Goal: Transaction & Acquisition: Purchase product/service

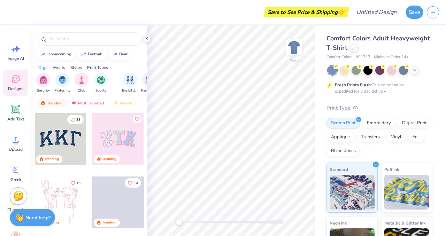
click at [15, 84] on icon at bounding box center [15, 79] width 10 height 10
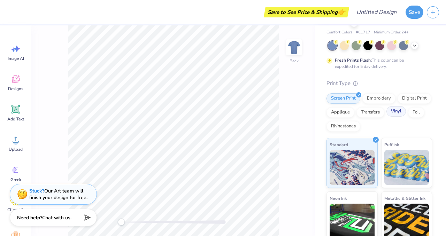
scroll to position [84, 0]
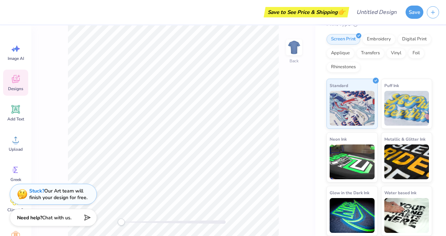
click at [8, 76] on div "Designs" at bounding box center [15, 83] width 25 height 26
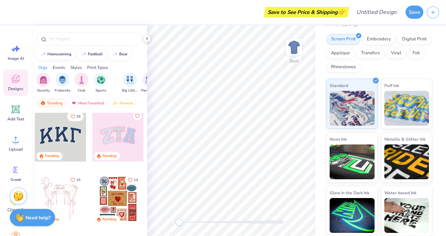
scroll to position [0, 0]
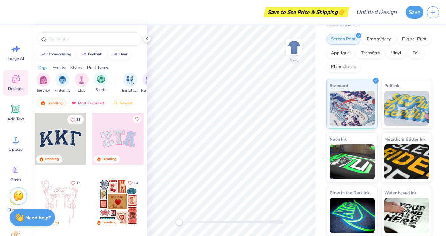
click at [99, 89] on span "Sports" at bounding box center [100, 89] width 11 height 5
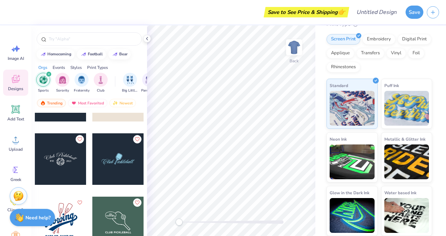
scroll to position [932, 0]
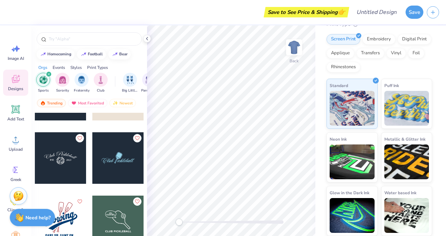
click at [57, 156] on div at bounding box center [61, 158] width 52 height 52
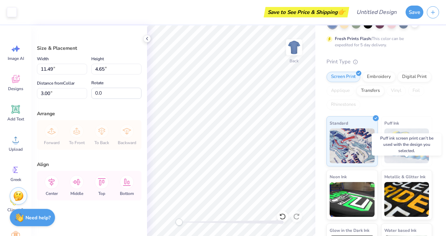
scroll to position [0, 0]
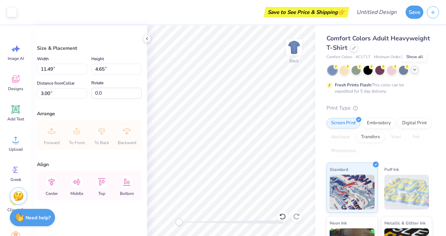
click at [415, 68] on icon at bounding box center [415, 70] width 6 height 6
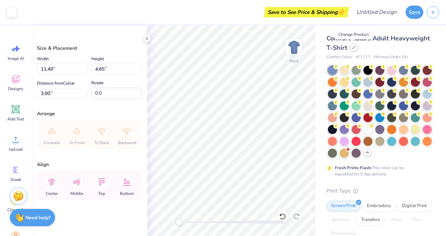
click at [352, 46] on icon at bounding box center [353, 47] width 3 height 3
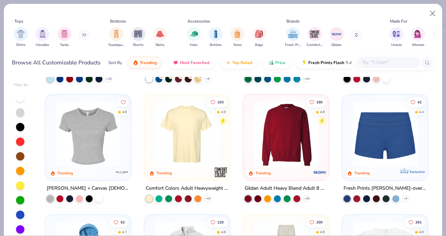
scroll to position [347, 0]
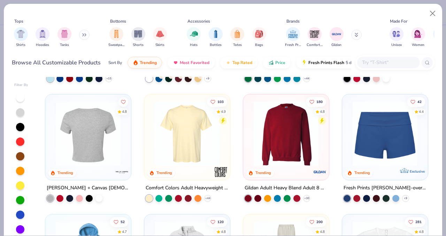
click at [103, 137] on img at bounding box center [88, 133] width 72 height 65
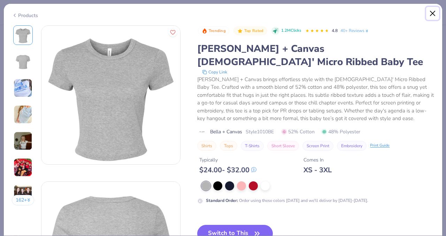
click at [434, 14] on button "Close" at bounding box center [432, 13] width 13 height 13
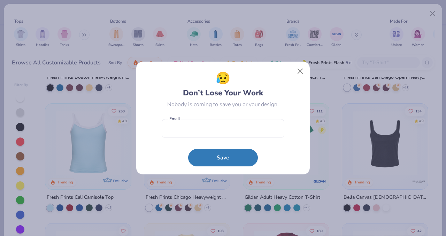
scroll to position [218, 0]
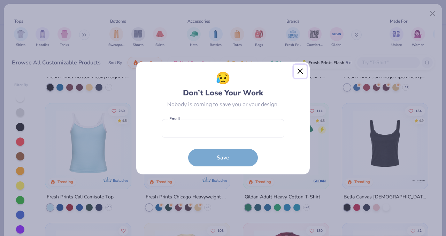
click at [302, 71] on button "Close" at bounding box center [300, 71] width 13 height 13
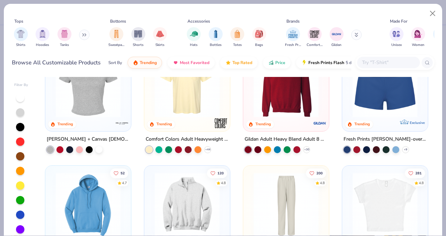
scroll to position [401, 0]
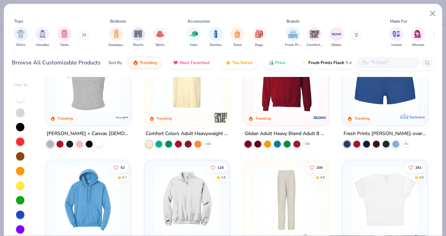
click at [99, 142] on div at bounding box center [98, 143] width 7 height 7
click at [104, 114] on div at bounding box center [88, 81] width 79 height 75
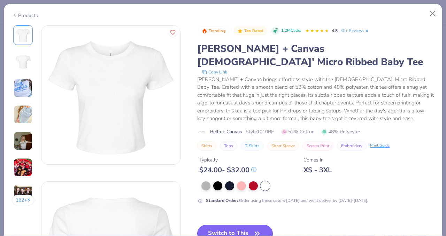
click at [243, 225] on button "Switch to This" at bounding box center [235, 233] width 76 height 17
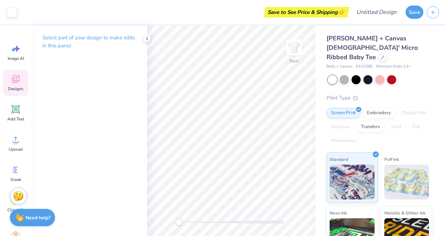
click at [18, 85] on div "Designs" at bounding box center [15, 83] width 25 height 26
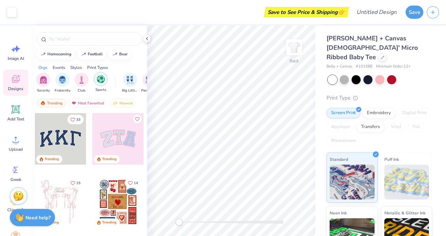
click at [99, 76] on img "filter for Sports" at bounding box center [101, 79] width 8 height 8
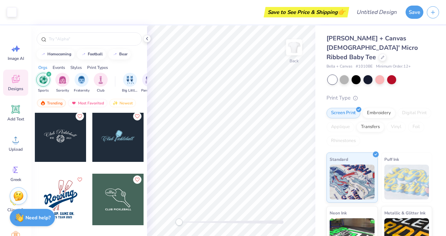
scroll to position [956, 0]
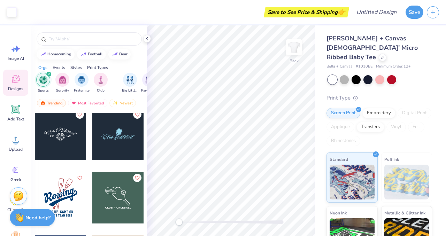
click at [69, 136] on div at bounding box center [61, 135] width 52 height 52
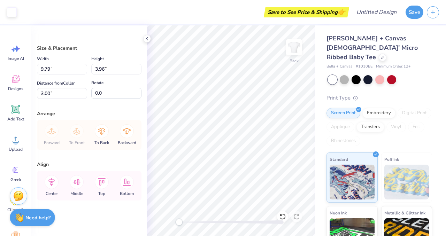
type input "11.07"
type input "4.48"
type input "0.50"
type input "9.79"
type input "3.96"
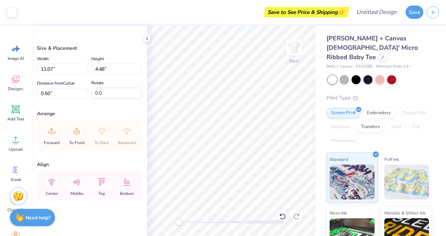
type input "3.00"
type input "11.07"
type input "4.48"
type input "0.50"
click at [381, 64] on div "Bella + Canvas Ladies' Micro Ribbed Baby Tee Bella + Canvas # 1010BE Minimum Or…" at bounding box center [379, 172] width 106 height 276
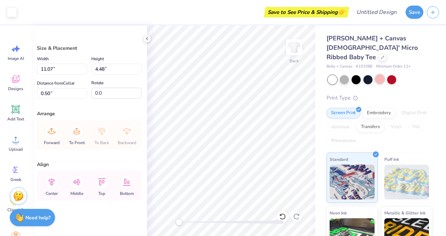
click at [381, 75] on div at bounding box center [379, 79] width 9 height 9
click at [378, 75] on div at bounding box center [379, 79] width 9 height 9
type input "9.79"
type input "3.96"
type input "3.00"
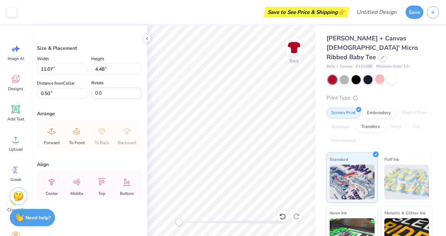
scroll to position [3, 0]
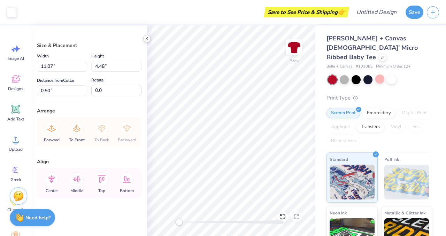
click at [147, 36] on icon at bounding box center [147, 39] width 6 height 6
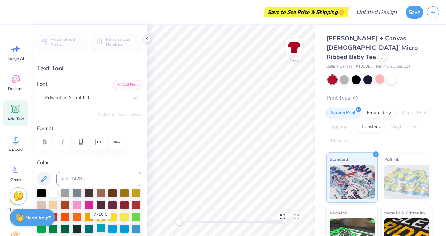
click at [98, 225] on div at bounding box center [100, 228] width 9 height 9
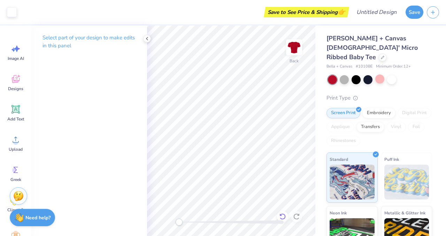
click at [281, 212] on div at bounding box center [282, 216] width 11 height 11
click at [281, 218] on icon at bounding box center [282, 216] width 7 height 7
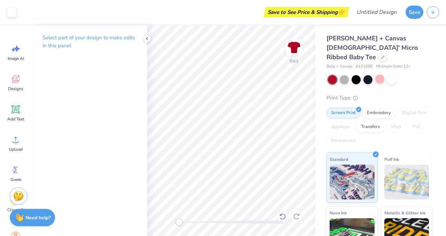
click at [281, 218] on icon at bounding box center [282, 216] width 7 height 7
click at [283, 213] on div at bounding box center [282, 216] width 11 height 11
click at [287, 215] on div at bounding box center [282, 216] width 11 height 11
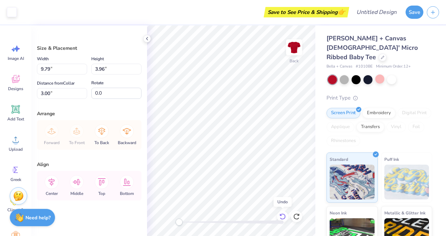
click at [283, 214] on icon at bounding box center [282, 216] width 7 height 7
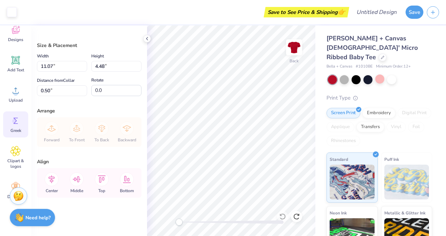
scroll to position [69, 0]
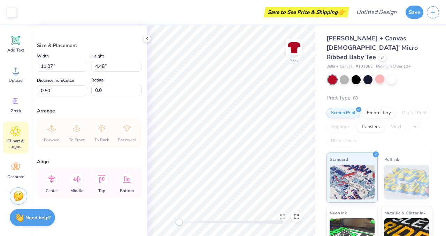
click at [16, 136] on icon at bounding box center [16, 131] width 10 height 10
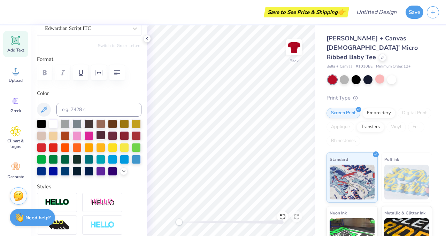
scroll to position [70, 0]
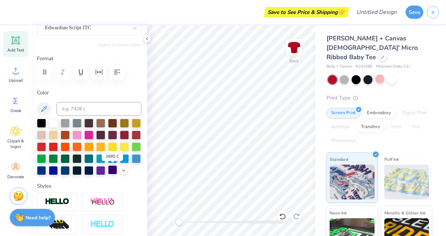
click at [114, 169] on div at bounding box center [112, 169] width 9 height 9
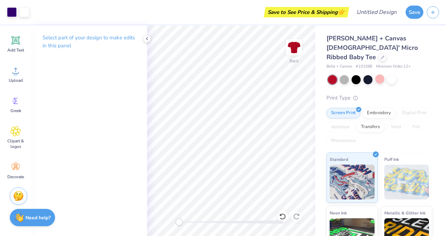
click at [113, 34] on p "Select part of your design to make edits in this panel" at bounding box center [89, 42] width 93 height 16
click at [131, 40] on p "Select part of your design to make edits in this panel" at bounding box center [89, 42] width 93 height 16
click at [146, 37] on icon at bounding box center [147, 39] width 6 height 6
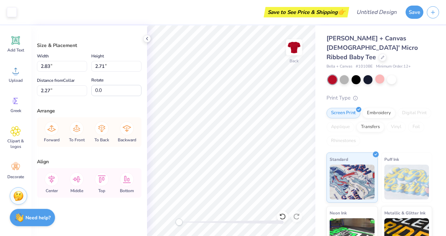
scroll to position [0, 0]
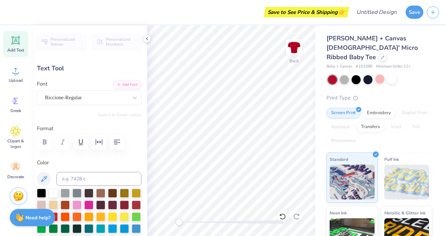
type input "1.64"
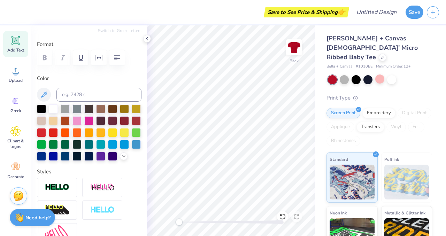
scroll to position [83, 0]
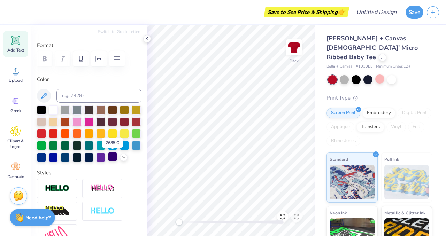
click at [113, 157] on div at bounding box center [112, 156] width 9 height 9
type input "1.64"
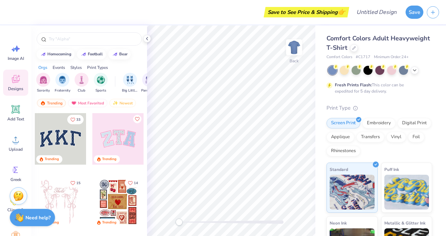
click at [342, 49] on span "Comfort Colors Adult Heavyweight T-Shirt" at bounding box center [377, 43] width 103 height 18
click at [378, 43] on span "Comfort Colors Adult Heavyweight T-Shirt" at bounding box center [377, 43] width 103 height 18
click at [354, 48] on icon at bounding box center [353, 47] width 3 height 3
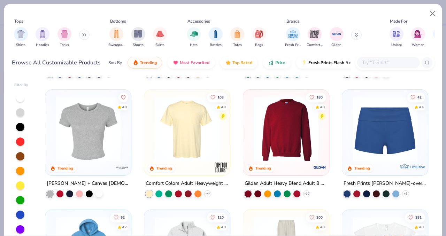
scroll to position [365, 0]
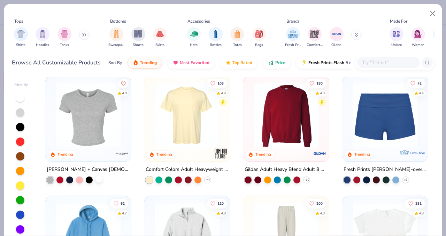
click at [99, 179] on div at bounding box center [98, 179] width 7 height 7
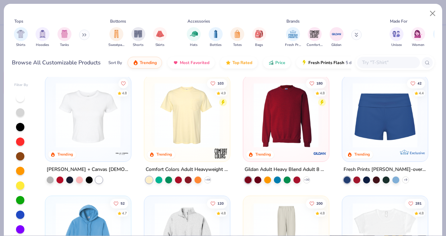
click at [101, 117] on img at bounding box center [88, 115] width 72 height 65
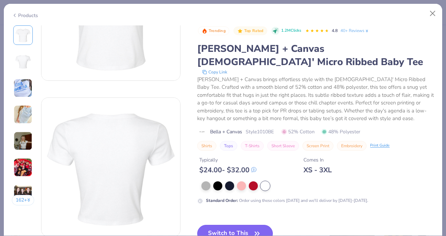
scroll to position [86, 0]
click at [248, 225] on button "Switch to This" at bounding box center [235, 233] width 76 height 17
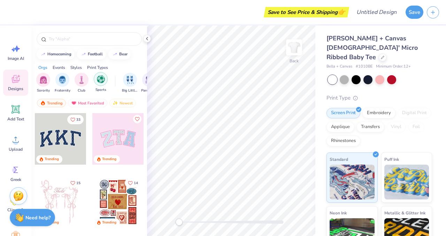
click at [96, 83] on div "filter for Sports" at bounding box center [101, 79] width 14 height 14
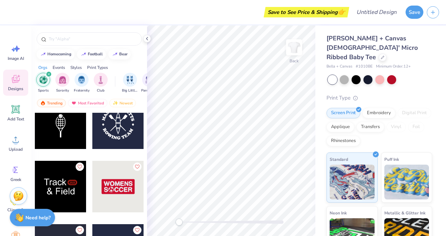
scroll to position [4138, 0]
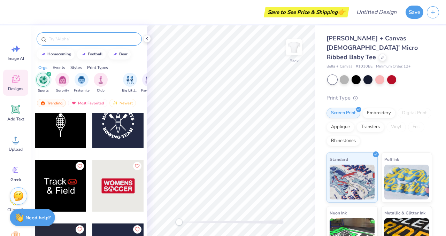
click at [59, 38] on input "text" at bounding box center [92, 39] width 89 height 7
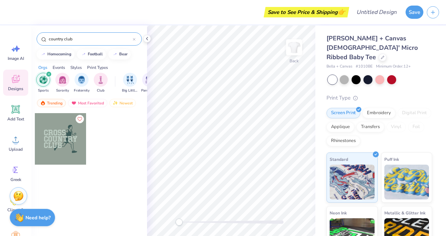
type input "country club"
click at [47, 74] on icon "filter for Sports" at bounding box center [48, 74] width 3 height 3
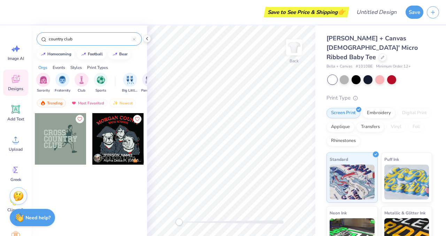
click at [76, 65] on div "Styles" at bounding box center [75, 67] width 11 height 6
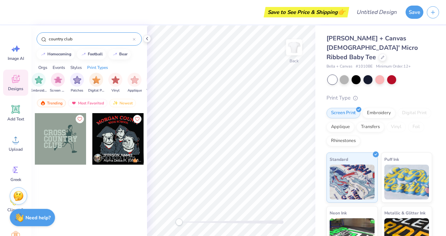
scroll to position [0, 590]
click at [134, 39] on icon at bounding box center [134, 39] width 2 height 2
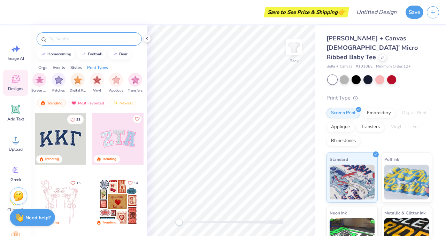
click at [72, 67] on div "Styles" at bounding box center [75, 67] width 11 height 6
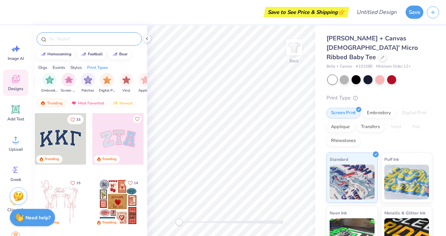
scroll to position [0, 562]
click at [84, 44] on div at bounding box center [89, 38] width 105 height 13
click at [84, 40] on input "text" at bounding box center [92, 39] width 89 height 7
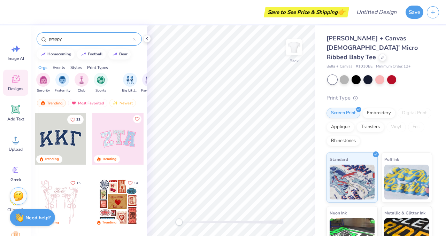
type input "preppy"
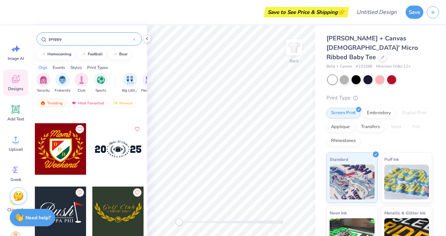
scroll to position [689, 0]
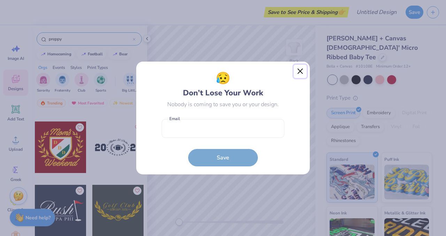
click at [299, 71] on button "Close" at bounding box center [300, 71] width 13 height 13
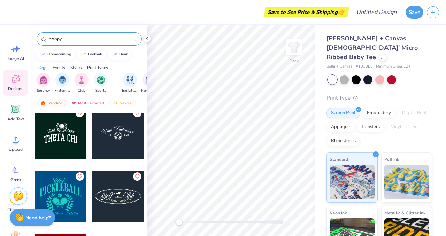
scroll to position [577, 0]
